Goal: Contribute content: Contribute content

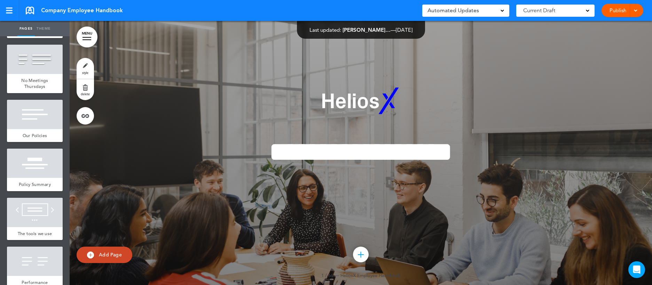
scroll to position [3267, 0]
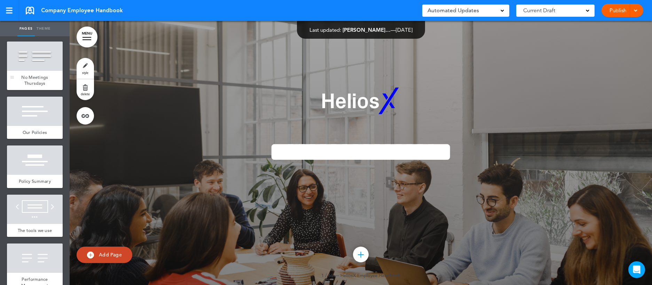
click at [40, 90] on div "No Meetings Thursdays" at bounding box center [35, 80] width 56 height 19
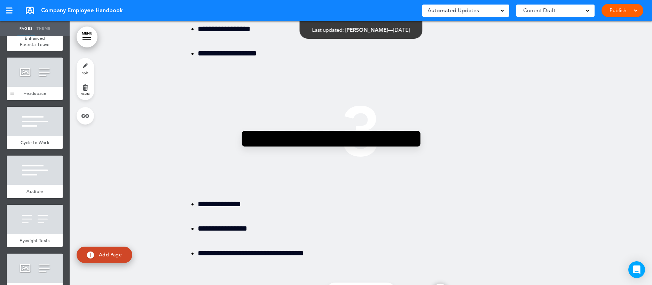
scroll to position [2536, 0]
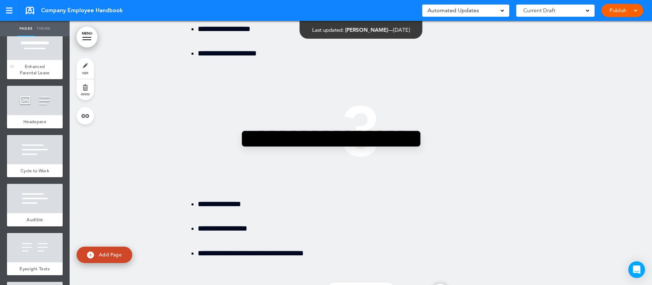
click at [26, 76] on span "Enhanced Parental Leave" at bounding box center [35, 69] width 30 height 12
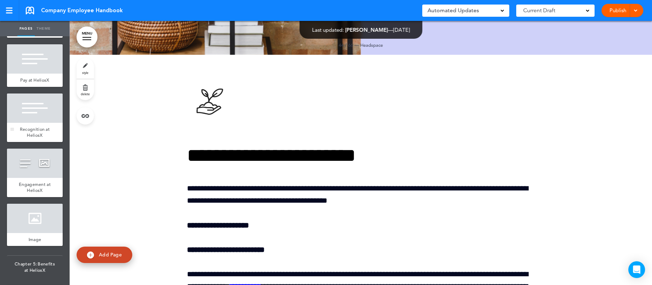
scroll to position [1381, 0]
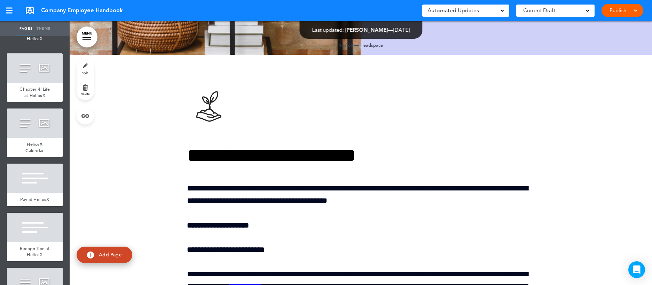
click at [42, 92] on div "Chapter 4: Life at HeliosX" at bounding box center [35, 92] width 56 height 19
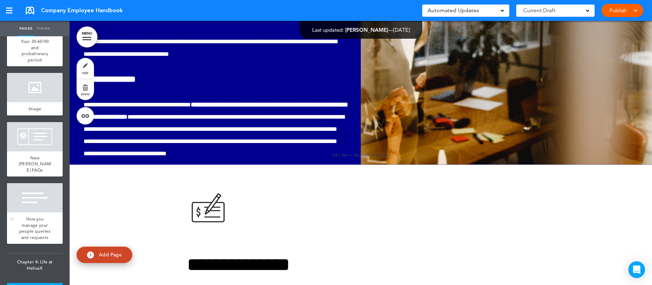
scroll to position [1151, 0]
click at [28, 229] on span "How you manage your people queries and requests" at bounding box center [34, 228] width 31 height 24
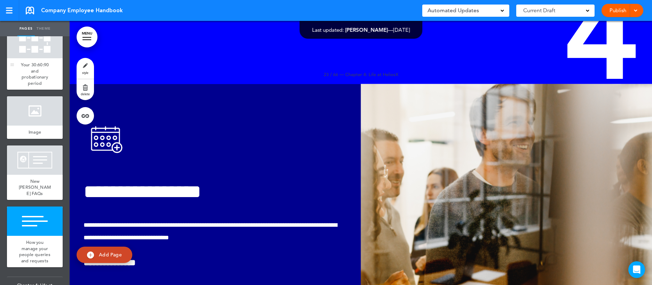
scroll to position [1126, 0]
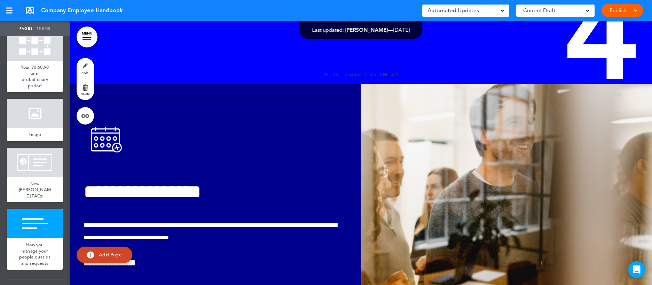
click at [29, 76] on div "Your 30:60:90 and probationary period" at bounding box center [35, 76] width 56 height 31
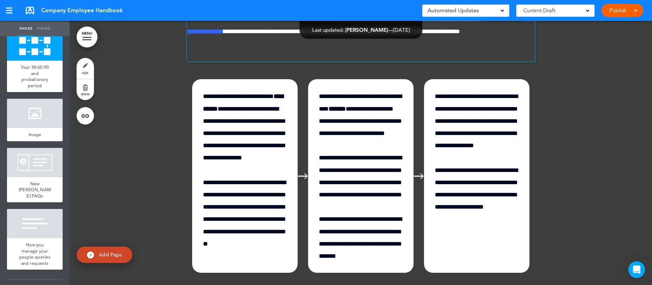
scroll to position [8357, 0]
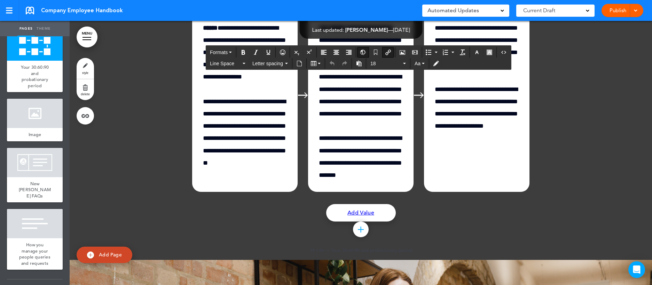
drag, startPoint x: 278, startPoint y: 158, endPoint x: 220, endPoint y: 158, distance: 57.8
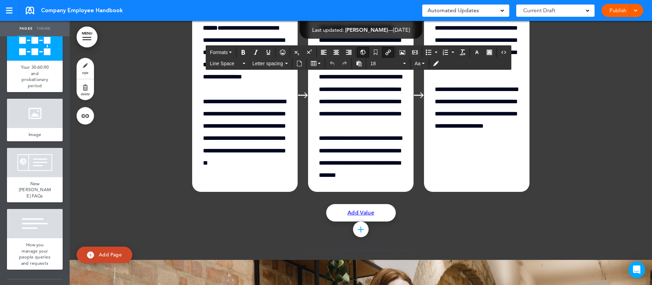
drag, startPoint x: 279, startPoint y: 157, endPoint x: 217, endPoint y: 157, distance: 61.3
click at [388, 52] on icon "Insert/edit airmason link" at bounding box center [389, 52] width 6 height 6
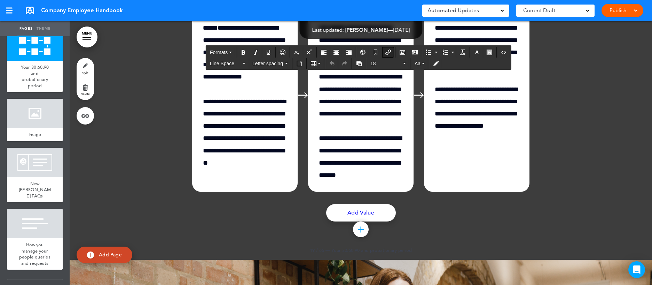
type input "**********"
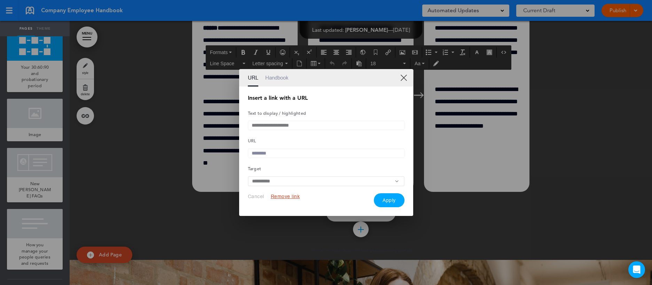
click at [279, 152] on input "text" at bounding box center [326, 152] width 157 height 9
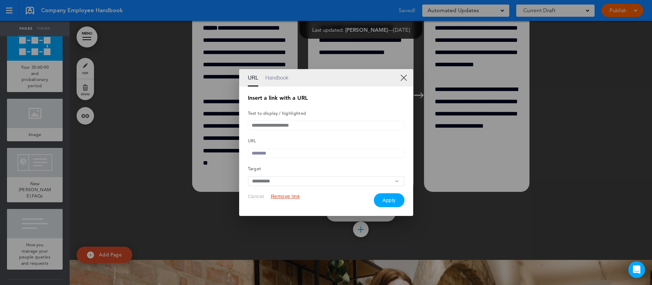
paste input "**********"
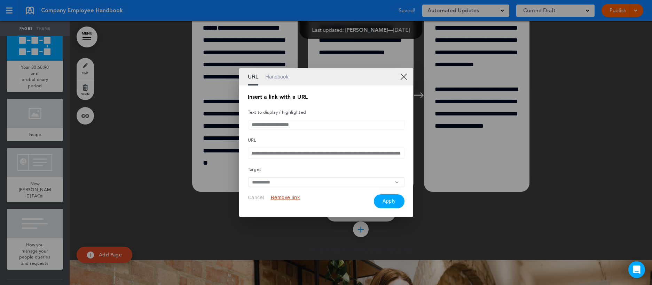
type input "**********"
click at [388, 200] on button "Apply" at bounding box center [389, 201] width 31 height 14
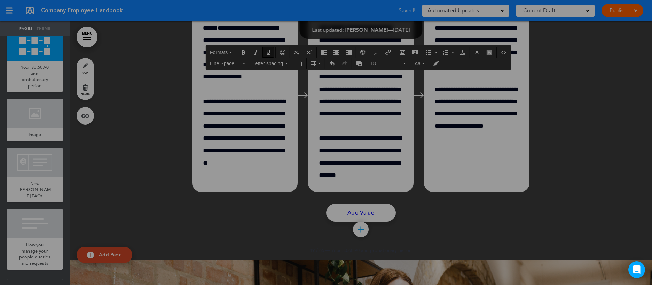
scroll to position [0, 0]
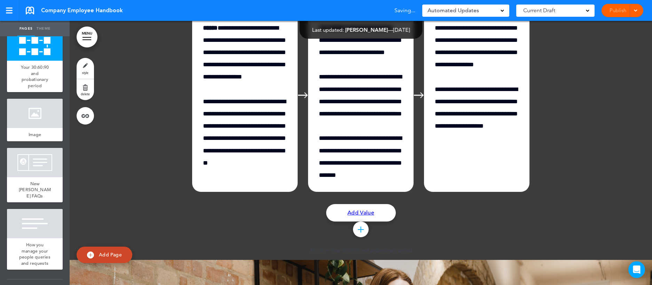
click at [622, 10] on div "Publish Publish Preview Draft" at bounding box center [623, 10] width 42 height 13
click at [613, 13] on link "Publish" at bounding box center [618, 10] width 22 height 13
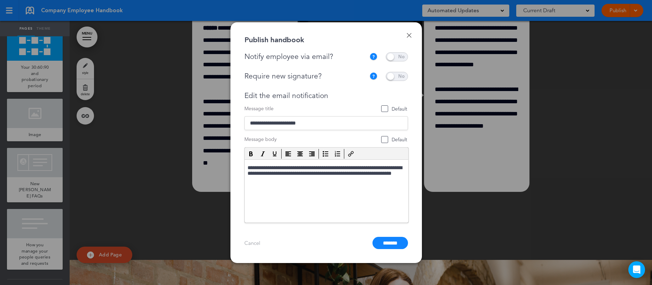
click at [401, 55] on span at bounding box center [397, 56] width 22 height 9
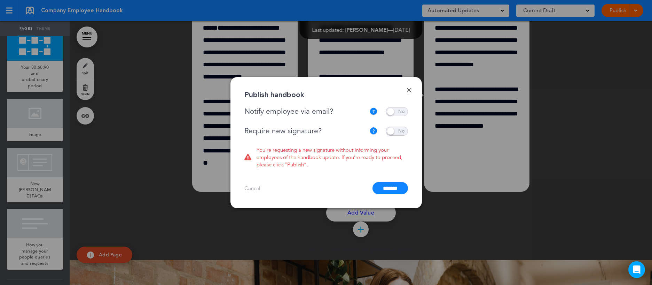
click at [399, 130] on span at bounding box center [397, 130] width 22 height 9
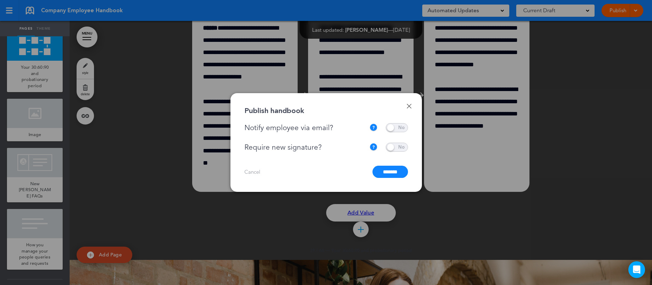
click at [385, 174] on input "*******" at bounding box center [391, 171] width 36 height 12
